Goal: Task Accomplishment & Management: Manage account settings

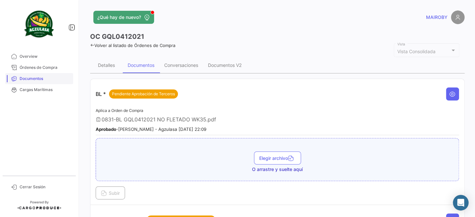
scroll to position [170, 0]
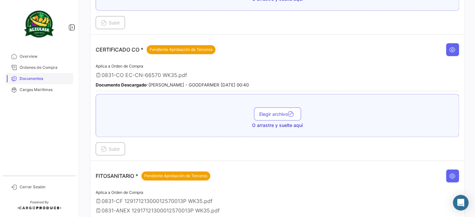
click at [36, 81] on span "Documentos" at bounding box center [45, 79] width 51 height 6
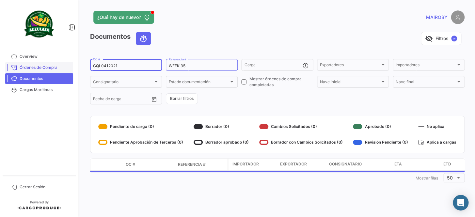
drag, startPoint x: 149, startPoint y: 67, endPoint x: 71, endPoint y: 69, distance: 78.1
click at [71, 69] on mat-sidenav-container "Overview Órdenes de Compra Documentos Cargas Marítimas Cerrar Sesión ¿Qué hay d…" at bounding box center [237, 108] width 475 height 217
paste input "258592576"
type input "258592576"
click at [274, 103] on form "258592576 OC # WEEK 35 Referencia # Carga Exportadores Exportadores Importadore…" at bounding box center [277, 81] width 374 height 47
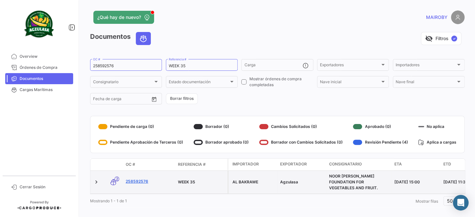
click at [143, 181] on link "258592576" at bounding box center [149, 182] width 47 height 6
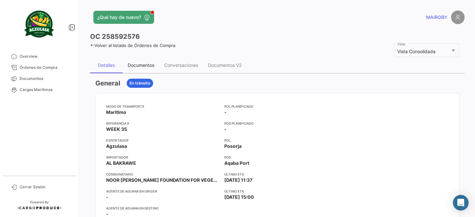
click at [144, 63] on div "Documentos" at bounding box center [141, 65] width 27 height 6
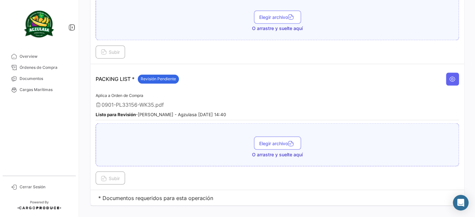
scroll to position [426, 0]
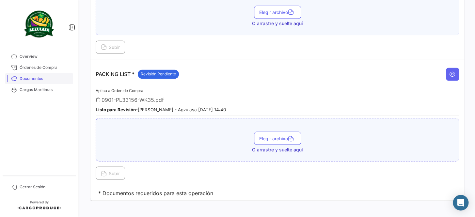
click at [64, 81] on span "Documentos" at bounding box center [45, 79] width 51 height 6
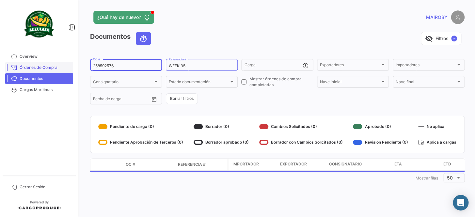
drag, startPoint x: 65, startPoint y: 69, endPoint x: 53, endPoint y: 70, distance: 12.8
click at [53, 70] on mat-sidenav-container "Overview Órdenes de Compra Documentos Cargas Marítimas Cerrar Sesión ¿Qué hay d…" at bounding box center [237, 108] width 475 height 217
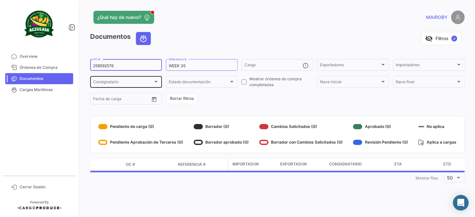
paste input "GQL041210"
type input "GQL0412106"
click at [245, 96] on form "GQL0412106 OC # WEEK 35 Referencia # Carga Exportadores Exportadores Importador…" at bounding box center [277, 81] width 374 height 47
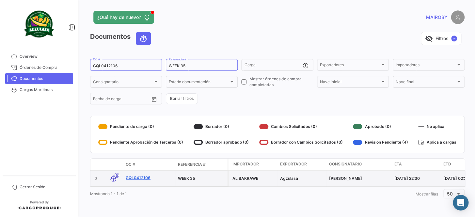
click at [148, 177] on link "GQL0412106" at bounding box center [149, 178] width 47 height 6
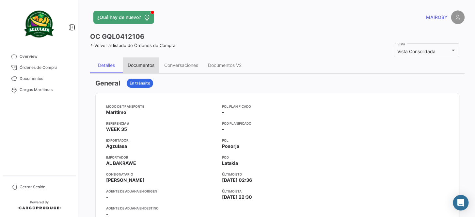
click at [143, 58] on div "Documentos" at bounding box center [141, 65] width 37 height 16
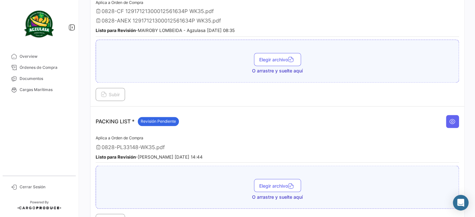
scroll to position [426, 0]
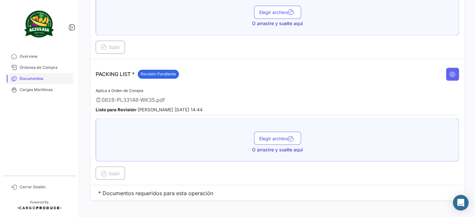
click at [51, 79] on span "Documentos" at bounding box center [45, 79] width 51 height 6
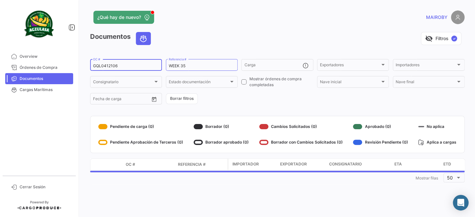
drag, startPoint x: 129, startPoint y: 67, endPoint x: 78, endPoint y: 69, distance: 50.9
click at [78, 69] on mat-sidenav-container "Overview Órdenes de Compra Documentos Cargas Marítimas Cerrar Sesión ¿Qué hay d…" at bounding box center [237, 108] width 475 height 217
paste input "GQL0412022"
type input "GQL0412022"
click at [226, 98] on form "GQL0412022 OC # WEEK 35 Referencia # Carga Exportadores Exportadores Importador…" at bounding box center [277, 81] width 374 height 47
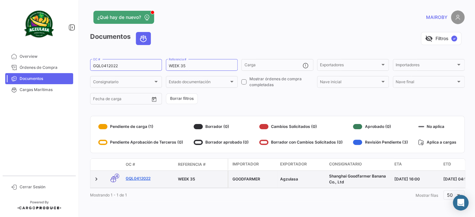
click at [145, 177] on link "GQL0412022" at bounding box center [149, 179] width 47 height 6
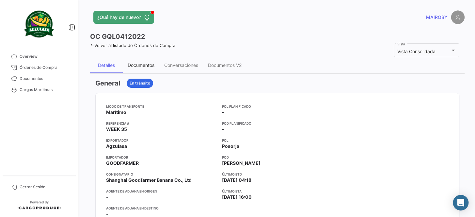
click at [142, 64] on div "Documentos" at bounding box center [141, 65] width 27 height 6
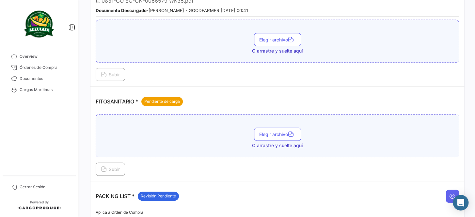
scroll to position [267, 0]
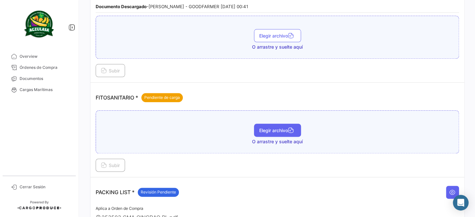
click at [265, 131] on button "Elegir archivo" at bounding box center [277, 130] width 47 height 13
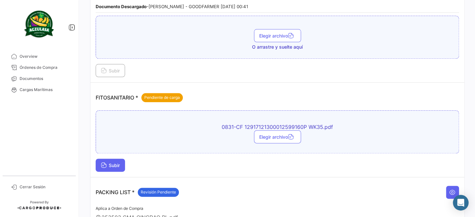
click at [120, 163] on span "Subir" at bounding box center [110, 166] width 19 height 6
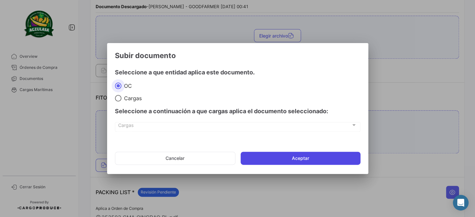
click at [294, 156] on button "Aceptar" at bounding box center [301, 158] width 120 height 13
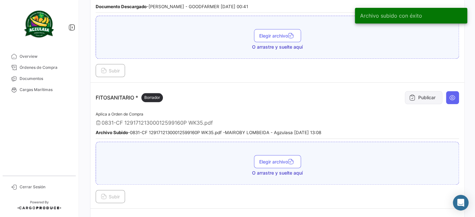
click at [409, 96] on icon at bounding box center [412, 97] width 7 height 7
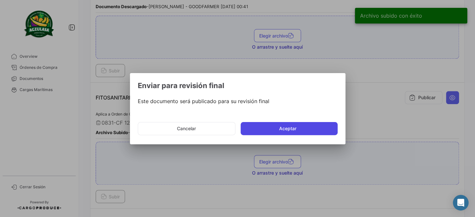
click at [307, 124] on button "Aceptar" at bounding box center [289, 128] width 97 height 13
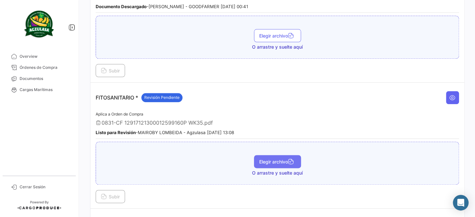
click at [274, 159] on span "Elegir archivo" at bounding box center [277, 162] width 37 height 6
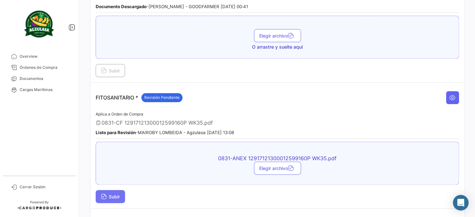
click at [105, 194] on icon at bounding box center [104, 197] width 6 height 6
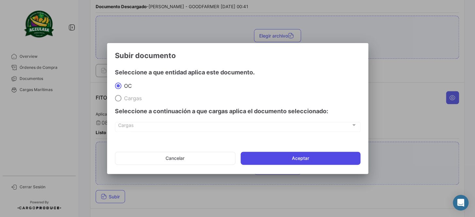
click at [267, 161] on button "Aceptar" at bounding box center [301, 158] width 120 height 13
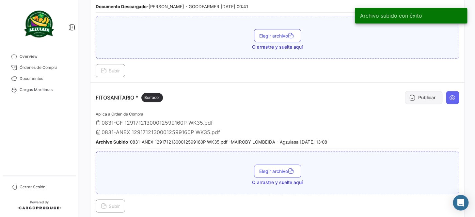
click at [416, 98] on button "Publicar" at bounding box center [424, 97] width 38 height 13
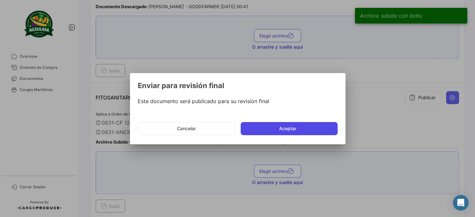
click at [309, 130] on button "Aceptar" at bounding box center [289, 128] width 97 height 13
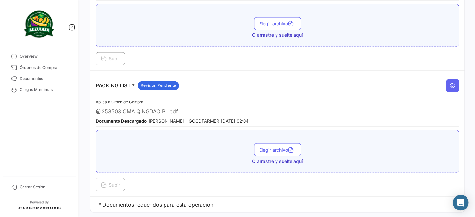
scroll to position [415, 0]
click at [44, 80] on span "Documentos" at bounding box center [45, 79] width 51 height 6
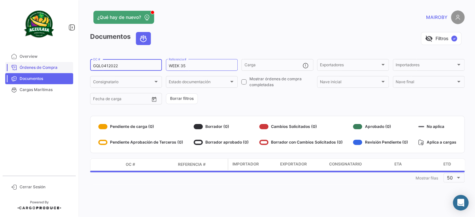
drag, startPoint x: 121, startPoint y: 65, endPoint x: 72, endPoint y: 66, distance: 49.0
click at [72, 66] on mat-sidenav-container "Overview Órdenes de Compra Documentos Cargas Marítimas Cerrar Sesión ¿Qué hay d…" at bounding box center [237, 108] width 475 height 217
paste input "741500026923"
type input "741500026923"
click at [229, 103] on form "741500026923 OC # WEEK 35 Referencia # Carga Exportadores Exportadores Importad…" at bounding box center [277, 81] width 374 height 47
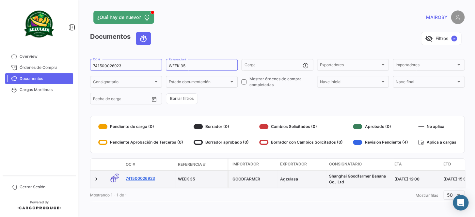
click at [146, 178] on link "741500026923" at bounding box center [149, 179] width 47 height 6
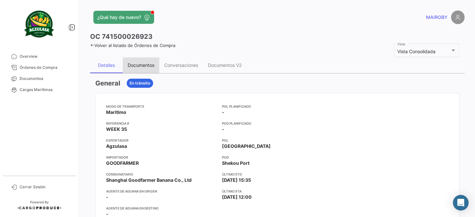
click at [150, 64] on div "Documentos" at bounding box center [141, 65] width 27 height 6
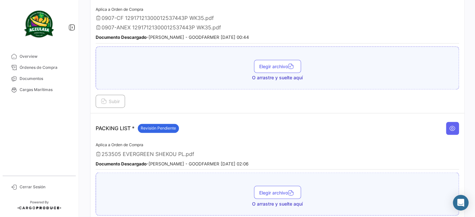
scroll to position [386, 0]
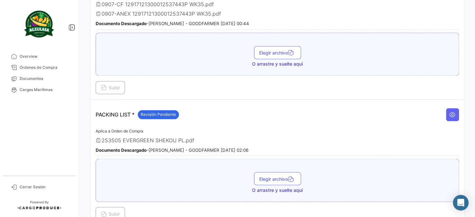
click at [302, 108] on div "PACKING LIST * Revisión Pendiente" at bounding box center [277, 115] width 363 height 20
